Goal: Find specific page/section: Find specific page/section

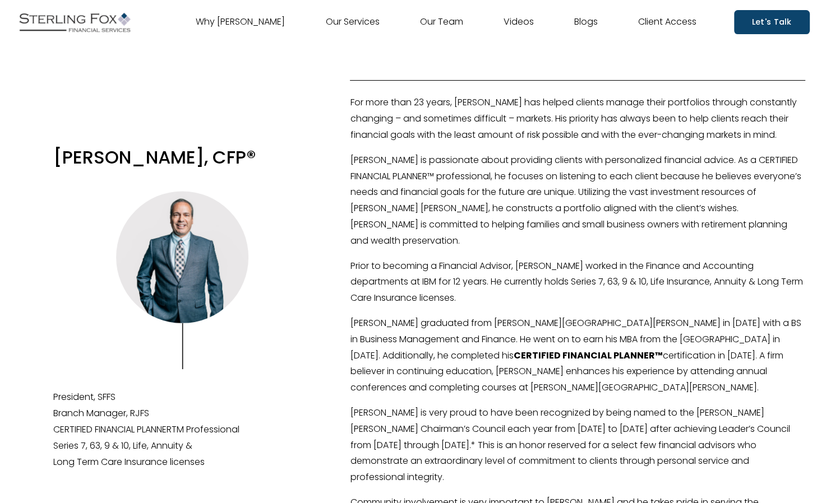
click at [455, 24] on link "Our Team" at bounding box center [441, 22] width 43 height 18
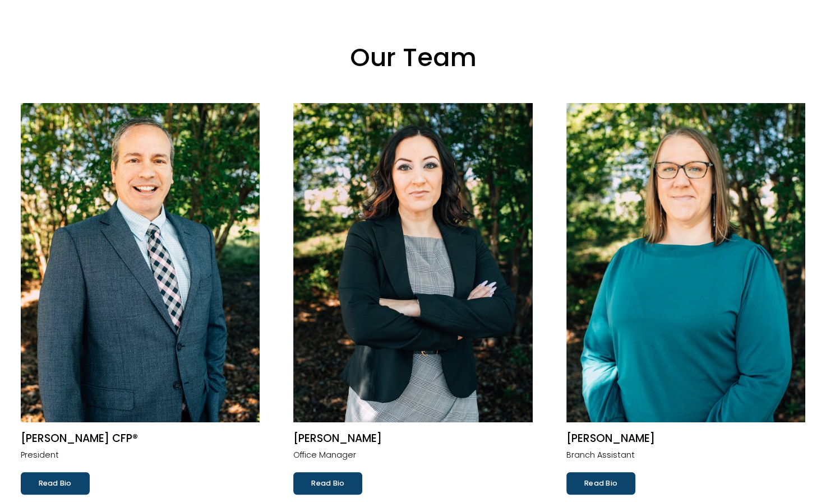
scroll to position [56, 0]
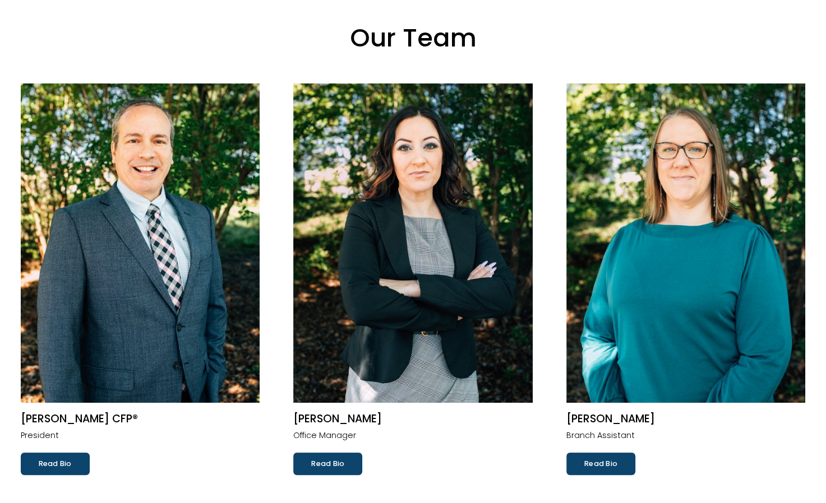
click at [379, 385] on img at bounding box center [412, 244] width 239 height 320
click at [328, 473] on link "Read Bio" at bounding box center [327, 464] width 69 height 22
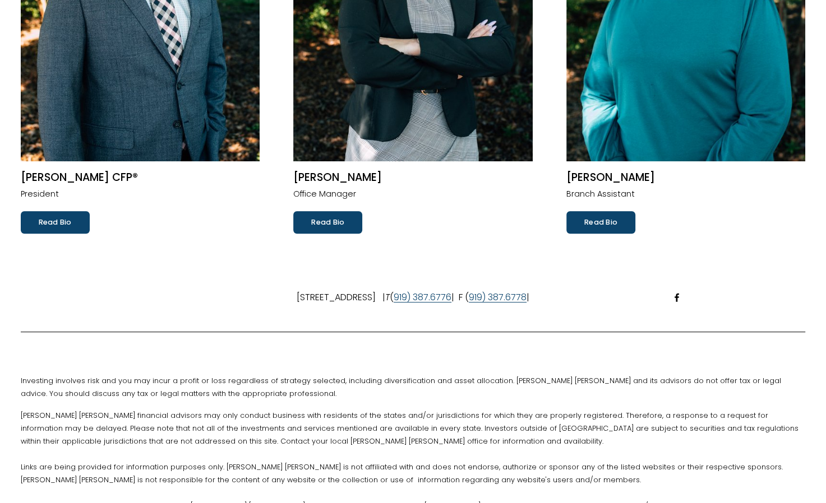
scroll to position [129, 0]
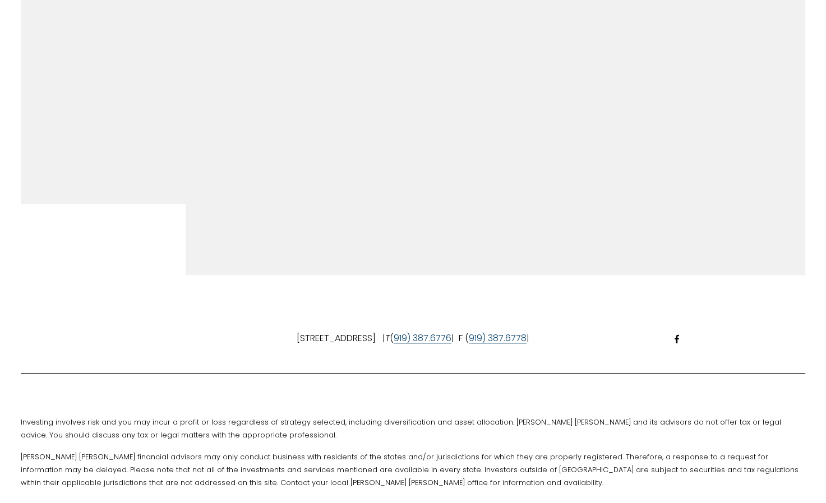
scroll to position [580, 0]
